Goal: Transaction & Acquisition: Purchase product/service

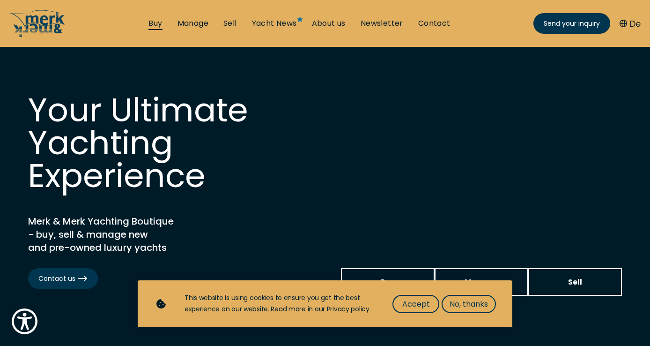
click at [157, 23] on link "Buy" at bounding box center [156, 23] width 14 height 10
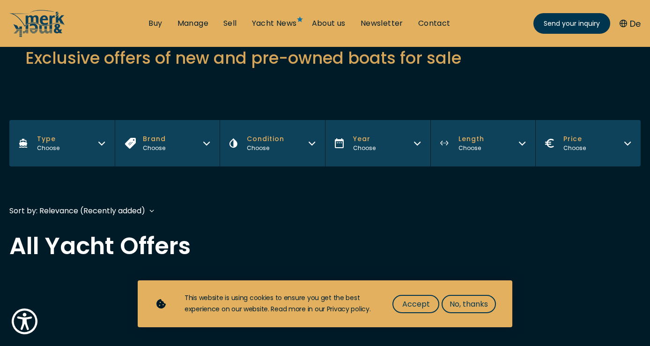
scroll to position [113, 0]
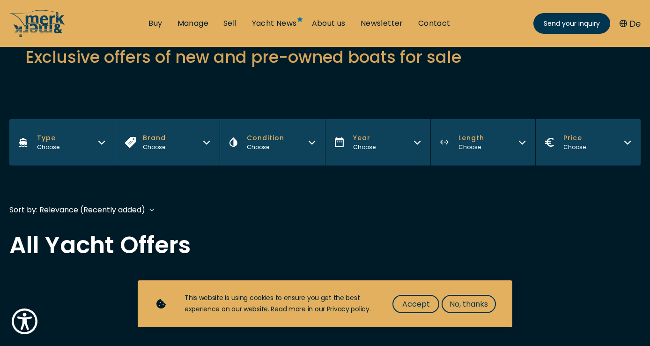
click at [481, 139] on span "Length" at bounding box center [472, 138] width 26 height 10
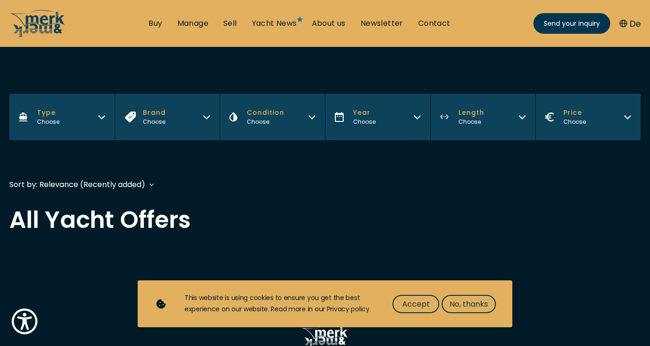
scroll to position [146, 0]
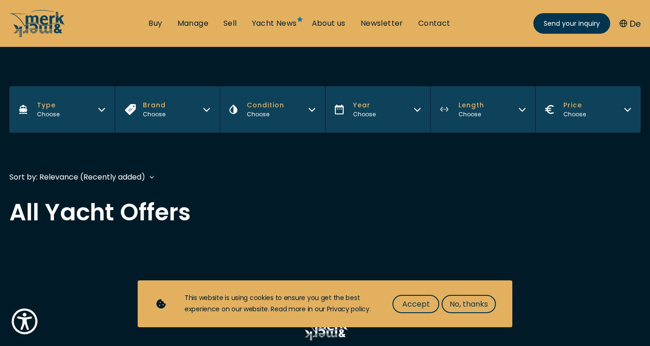
click at [489, 109] on button "Length Choose" at bounding box center [483, 109] width 105 height 46
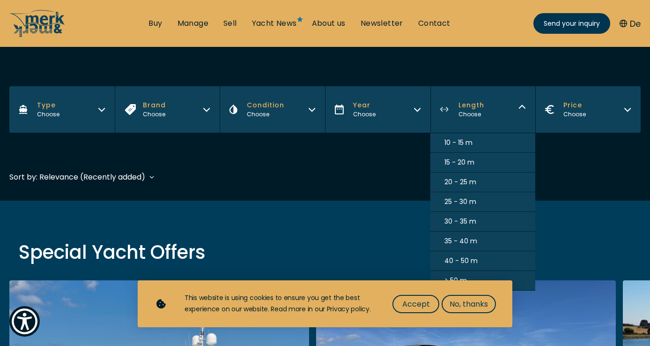
click at [472, 203] on span "25 - 30 m" at bounding box center [461, 202] width 32 height 10
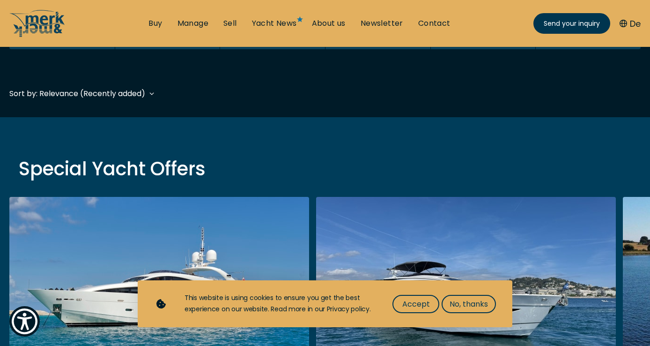
scroll to position [232, 0]
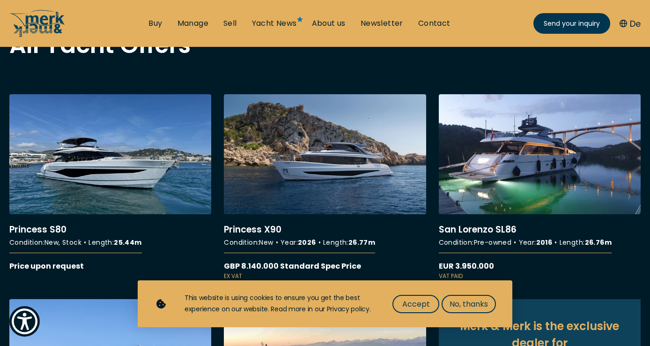
scroll to position [311, 0]
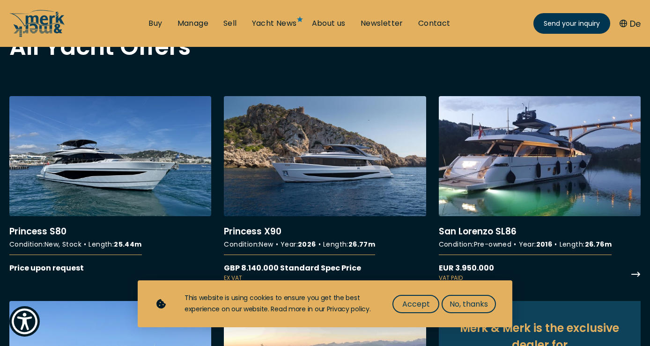
click at [480, 128] on link "More details about [GEOGRAPHIC_DATA][PERSON_NAME] SL86" at bounding box center [540, 189] width 202 height 186
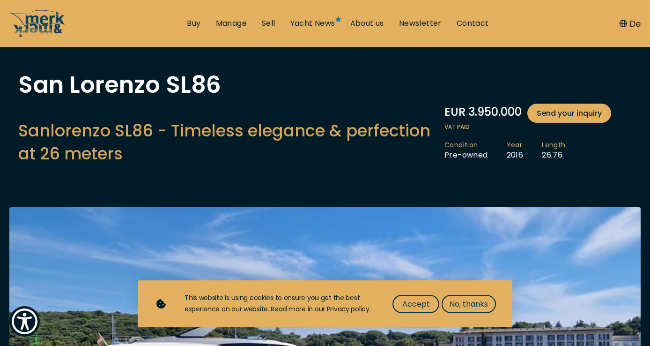
scroll to position [44, 0]
